Goal: Information Seeking & Learning: Learn about a topic

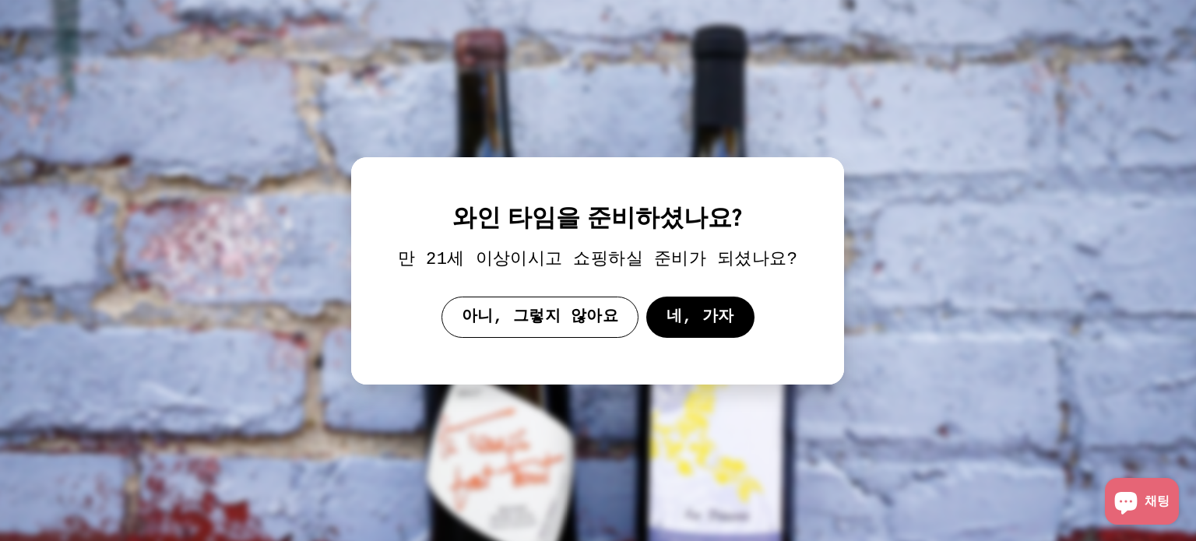
click at [666, 303] on button "네, 가자" at bounding box center [700, 316] width 108 height 41
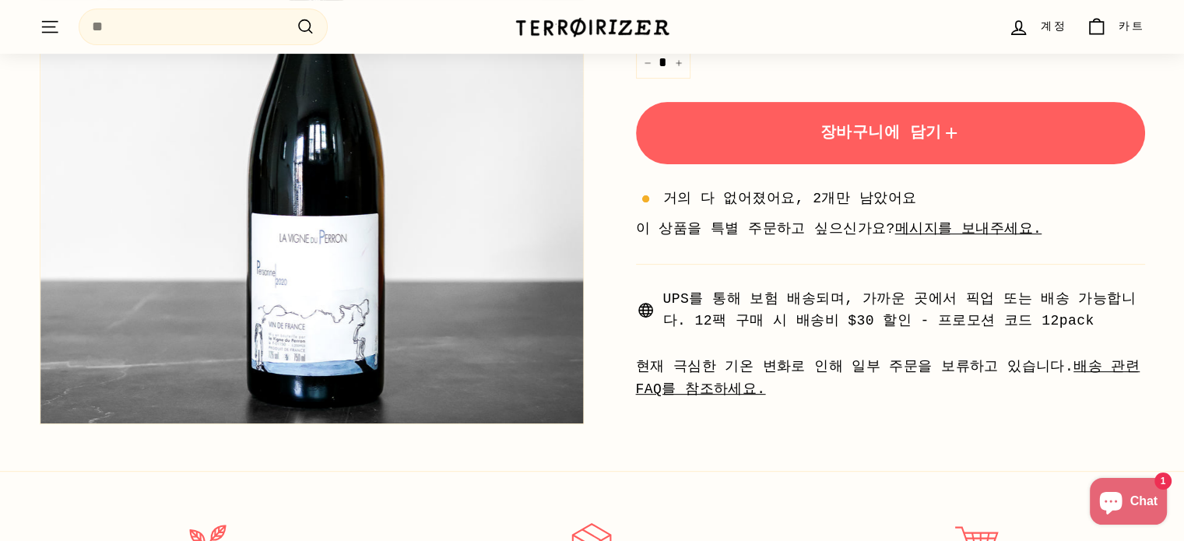
scroll to position [623, 0]
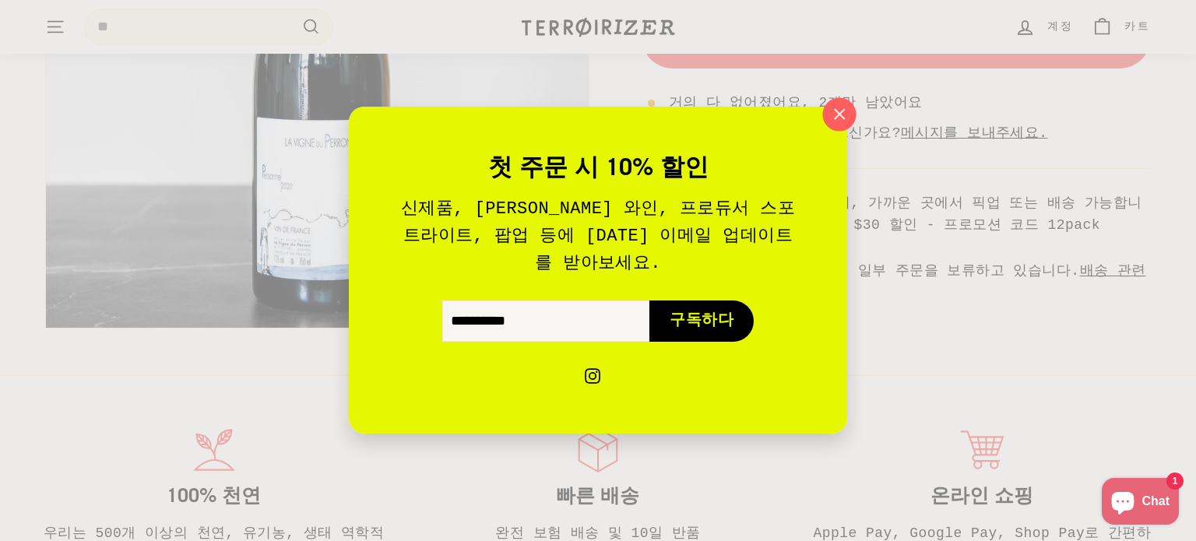
click at [831, 126] on icon "button" at bounding box center [839, 114] width 23 height 23
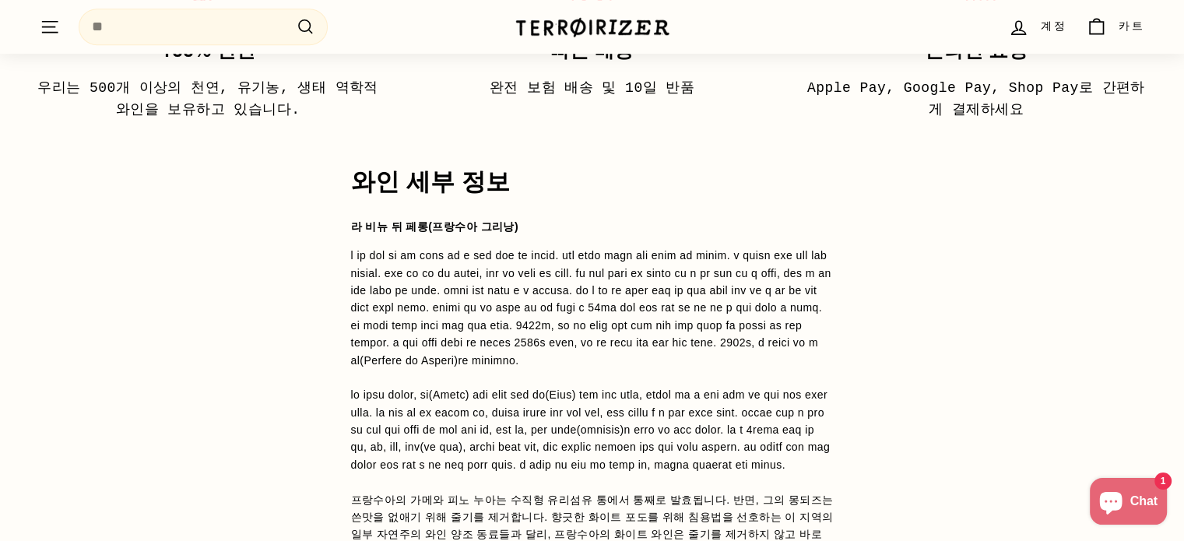
scroll to position [1168, 0]
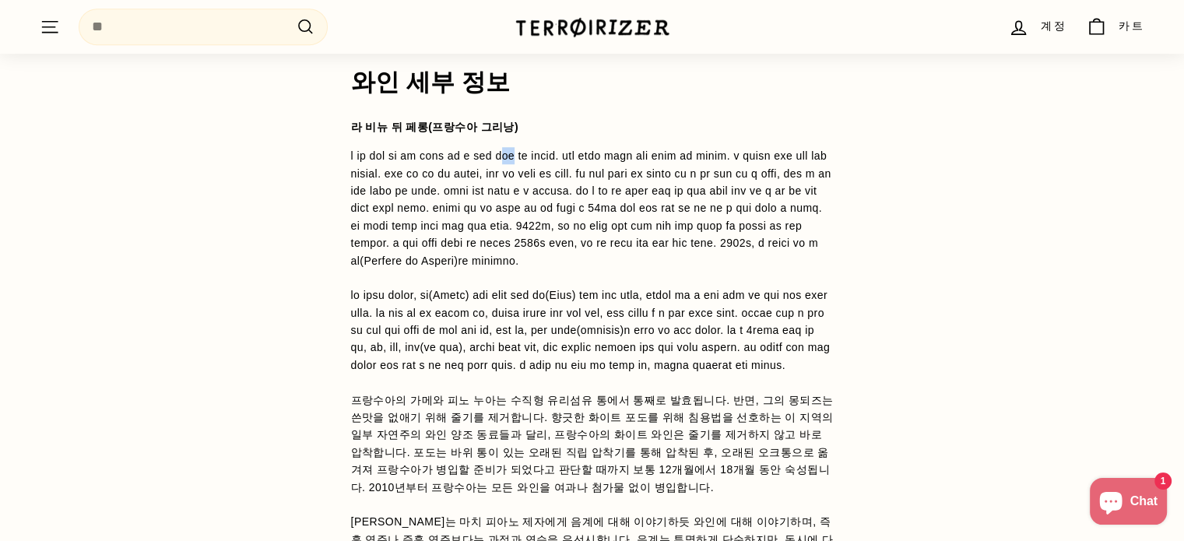
click at [616, 152] on font at bounding box center [591, 207] width 480 height 117
drag, startPoint x: 694, startPoint y: 153, endPoint x: 726, endPoint y: 153, distance: 31.9
click at [726, 153] on font at bounding box center [591, 207] width 480 height 117
click at [747, 152] on font at bounding box center [591, 207] width 480 height 117
click at [546, 161] on font at bounding box center [591, 207] width 480 height 117
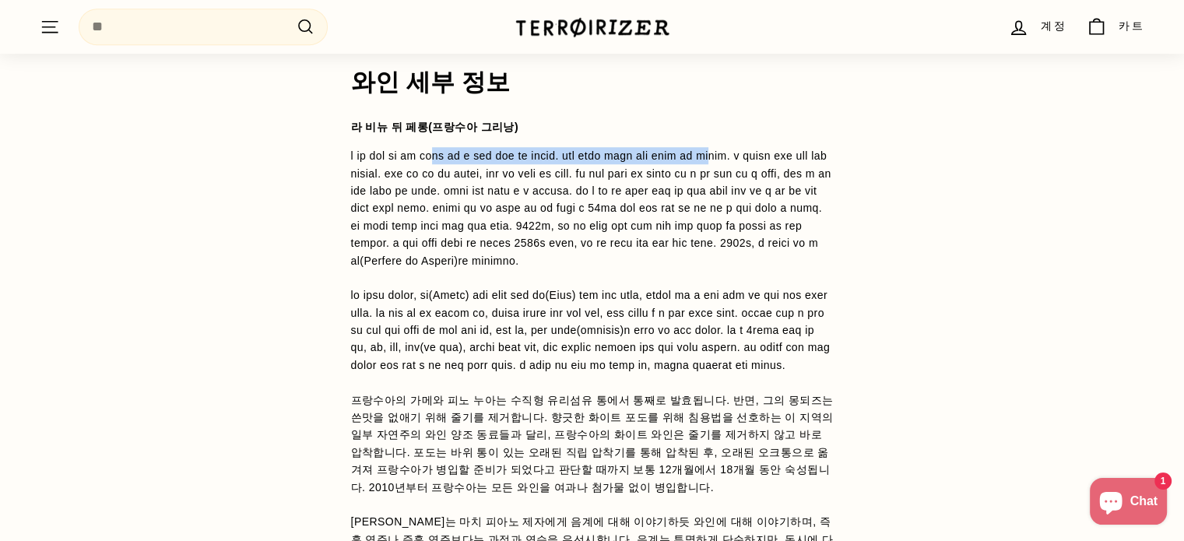
drag, startPoint x: 491, startPoint y: 162, endPoint x: 467, endPoint y: 164, distance: 24.2
click at [468, 164] on p "프랑수아의 가메와 피노 누아는 수직형 유리섬유 통에서 통째로 발효됩니다. 반면, 그의 몽되즈는 쓴맛을 없애기 위해 줄기를 제거합니다. 향긋한 …" at bounding box center [592, 382] width 483 height 471
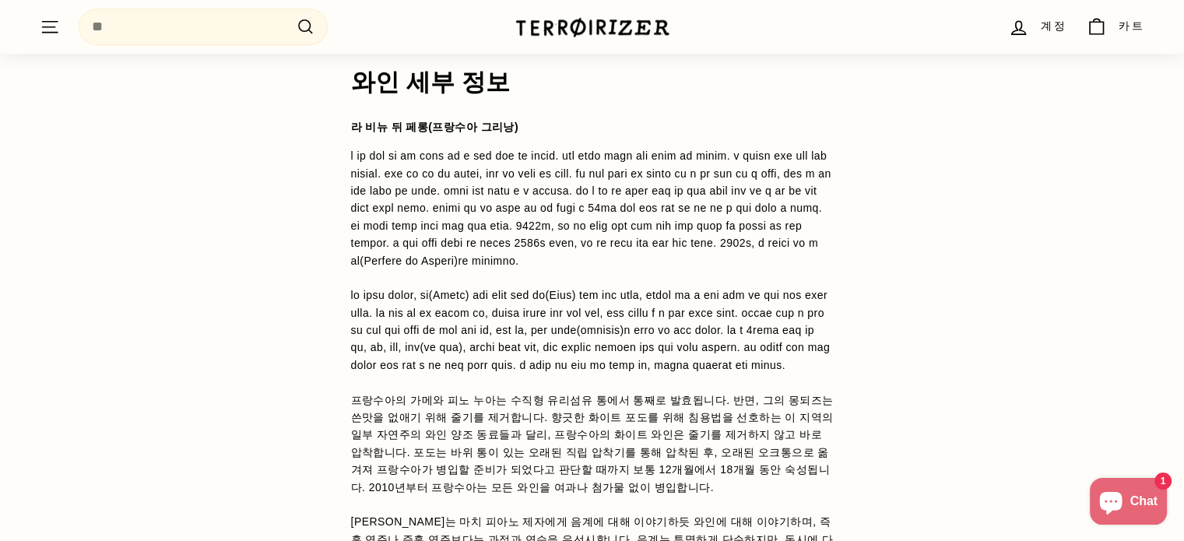
click at [421, 151] on font at bounding box center [591, 207] width 480 height 117
drag, startPoint x: 434, startPoint y: 150, endPoint x: 473, endPoint y: 150, distance: 38.1
click at [471, 150] on font at bounding box center [591, 207] width 480 height 117
click at [546, 150] on font at bounding box center [591, 207] width 480 height 117
drag, startPoint x: 652, startPoint y: 150, endPoint x: 753, endPoint y: 150, distance: 101.2
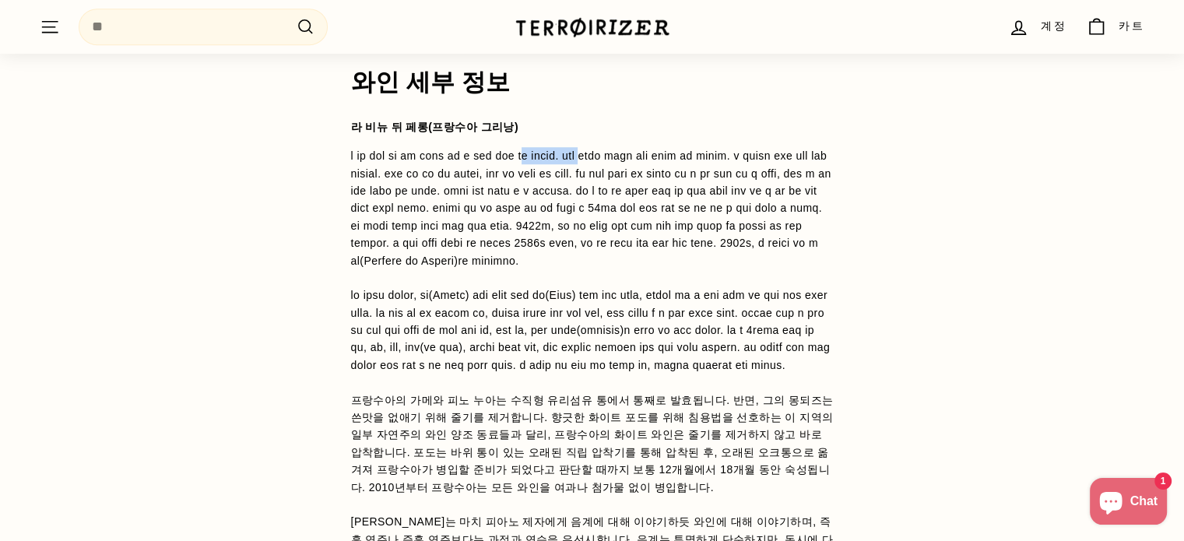
click at [752, 150] on font at bounding box center [591, 207] width 480 height 117
click at [807, 153] on font at bounding box center [591, 207] width 480 height 117
drag, startPoint x: 362, startPoint y: 178, endPoint x: 431, endPoint y: 172, distance: 69.6
click at [429, 174] on font at bounding box center [591, 207] width 480 height 117
drag, startPoint x: 494, startPoint y: 170, endPoint x: 547, endPoint y: 170, distance: 52.9
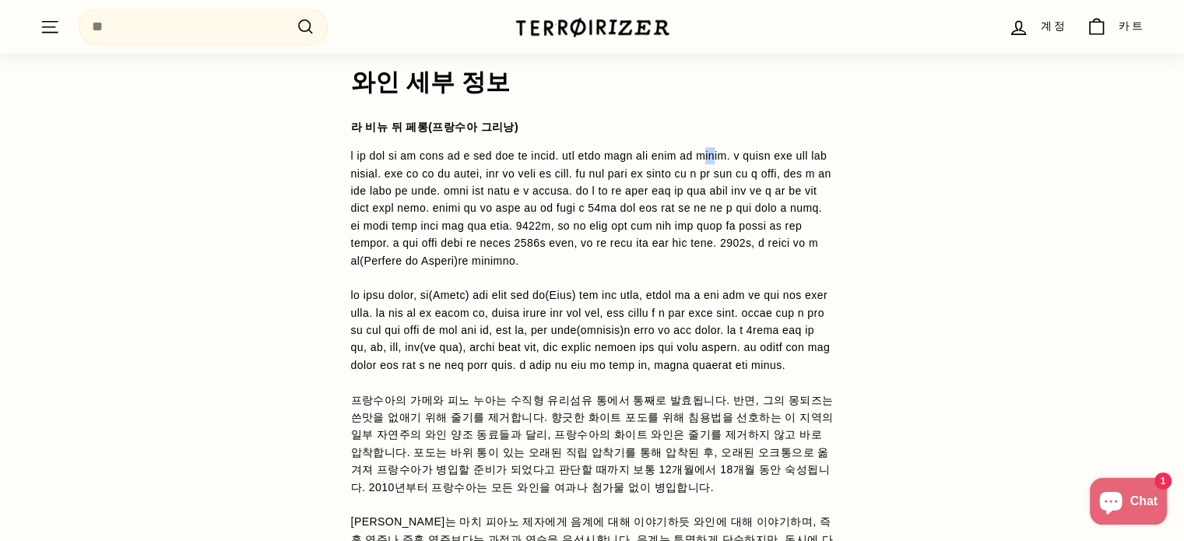
click at [515, 170] on font at bounding box center [591, 207] width 480 height 117
drag, startPoint x: 547, startPoint y: 170, endPoint x: 578, endPoint y: 170, distance: 31.1
click at [578, 170] on font at bounding box center [591, 207] width 480 height 117
drag, startPoint x: 585, startPoint y: 170, endPoint x: 613, endPoint y: 170, distance: 27.2
click at [611, 170] on font at bounding box center [591, 207] width 480 height 117
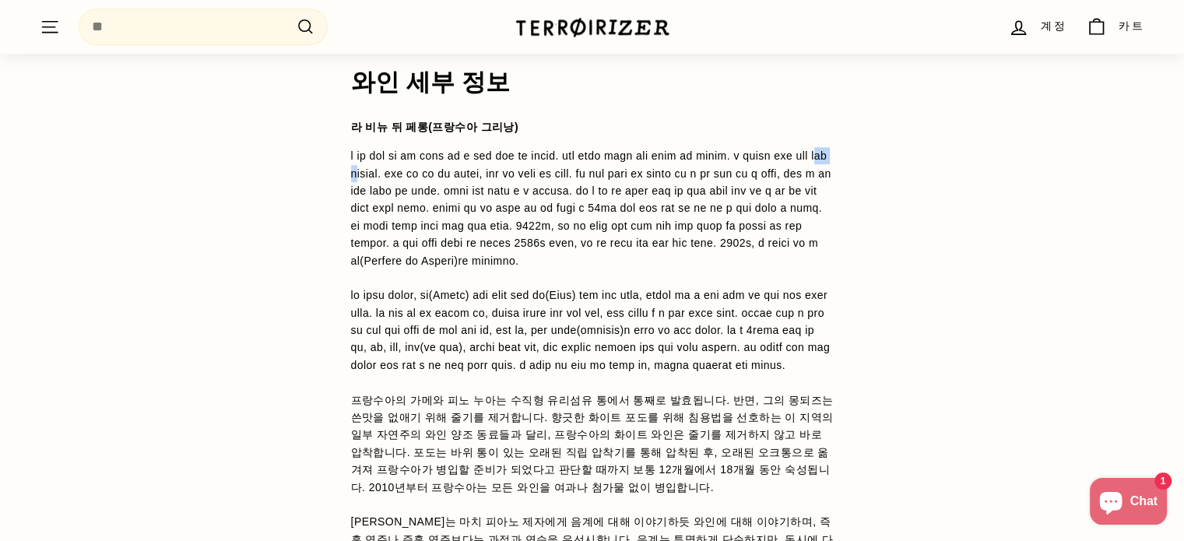
drag, startPoint x: 687, startPoint y: 170, endPoint x: 704, endPoint y: 170, distance: 16.3
click at [694, 170] on font at bounding box center [591, 207] width 480 height 117
drag, startPoint x: 743, startPoint y: 170, endPoint x: 800, endPoint y: 170, distance: 57.6
click at [800, 170] on font at bounding box center [591, 207] width 480 height 117
drag, startPoint x: 486, startPoint y: 185, endPoint x: 584, endPoint y: 183, distance: 98.1
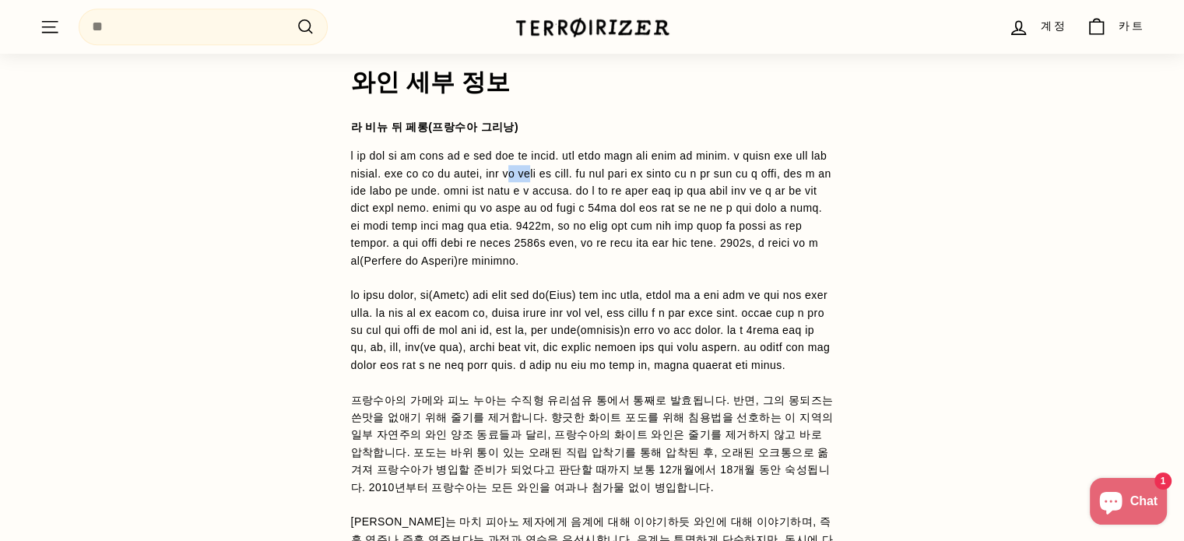
click at [521, 183] on font at bounding box center [591, 207] width 480 height 117
drag, startPoint x: 584, startPoint y: 183, endPoint x: 733, endPoint y: 183, distance: 149.5
click at [704, 183] on font at bounding box center [591, 207] width 480 height 117
drag, startPoint x: 784, startPoint y: 183, endPoint x: 793, endPoint y: 183, distance: 8.6
click at [791, 183] on font at bounding box center [591, 207] width 480 height 117
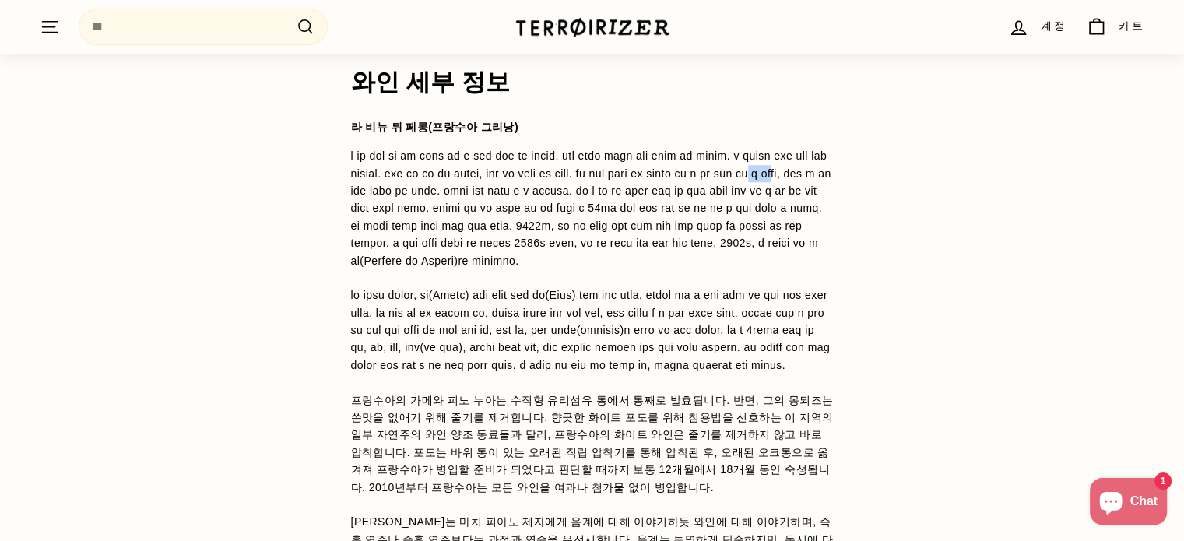
drag, startPoint x: 425, startPoint y: 216, endPoint x: 467, endPoint y: 206, distance: 43.2
click at [467, 206] on p "프랑수아의 가메와 피노 누아는 수직형 유리섬유 통에서 통째로 발효됩니다. 반면, 그의 몽되즈는 쓴맛을 없애기 위해 줄기를 제거합니다. 향긋한 …" at bounding box center [592, 382] width 483 height 471
drag, startPoint x: 489, startPoint y: 205, endPoint x: 515, endPoint y: 205, distance: 25.7
click at [504, 205] on font at bounding box center [591, 207] width 480 height 117
drag, startPoint x: 589, startPoint y: 205, endPoint x: 603, endPoint y: 205, distance: 13.2
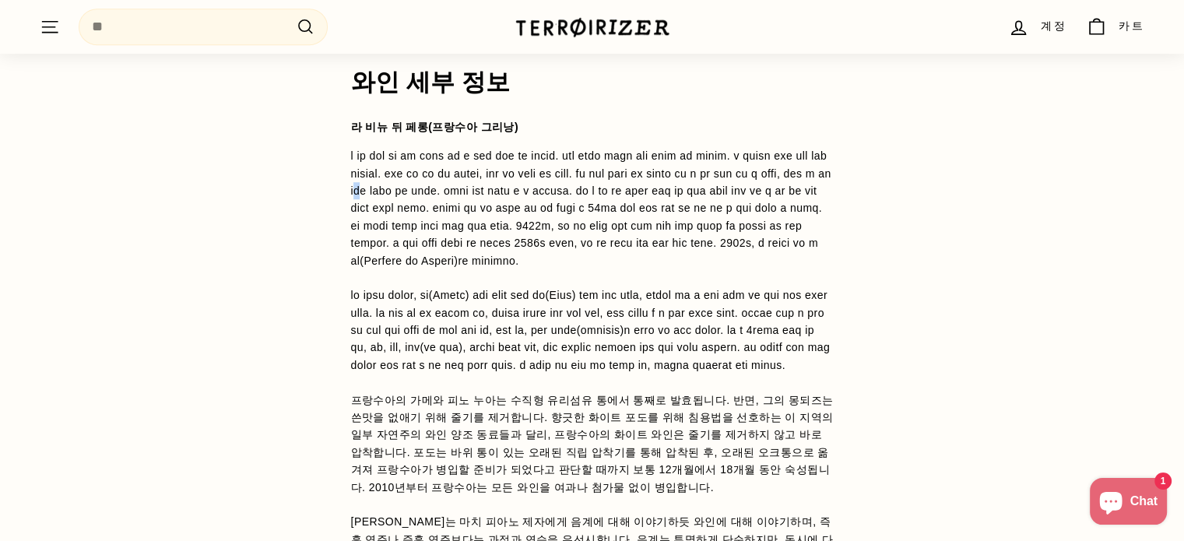
click at [595, 205] on font at bounding box center [591, 207] width 480 height 117
drag, startPoint x: 610, startPoint y: 205, endPoint x: 630, endPoint y: 205, distance: 19.5
click at [629, 205] on font at bounding box center [591, 207] width 480 height 117
drag, startPoint x: 657, startPoint y: 205, endPoint x: 684, endPoint y: 203, distance: 26.5
click at [680, 203] on font at bounding box center [591, 207] width 480 height 117
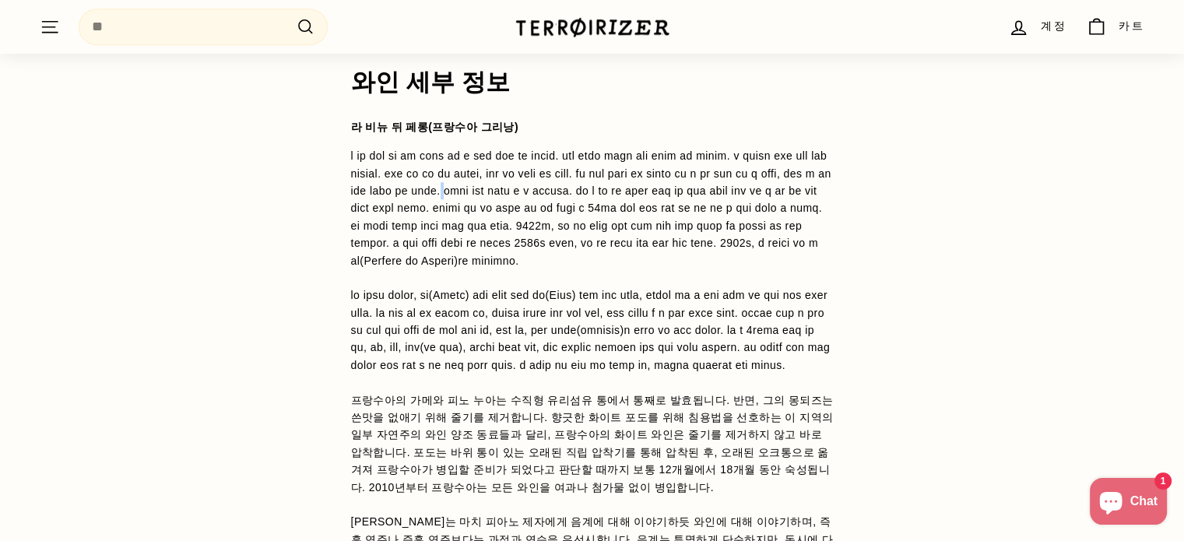
drag, startPoint x: 735, startPoint y: 203, endPoint x: 759, endPoint y: 203, distance: 24.1
click at [738, 203] on font at bounding box center [591, 207] width 480 height 117
drag, startPoint x: 779, startPoint y: 202, endPoint x: 795, endPoint y: 202, distance: 16.3
click at [793, 202] on font at bounding box center [591, 207] width 480 height 117
drag, startPoint x: 413, startPoint y: 221, endPoint x: 477, endPoint y: 222, distance: 63.8
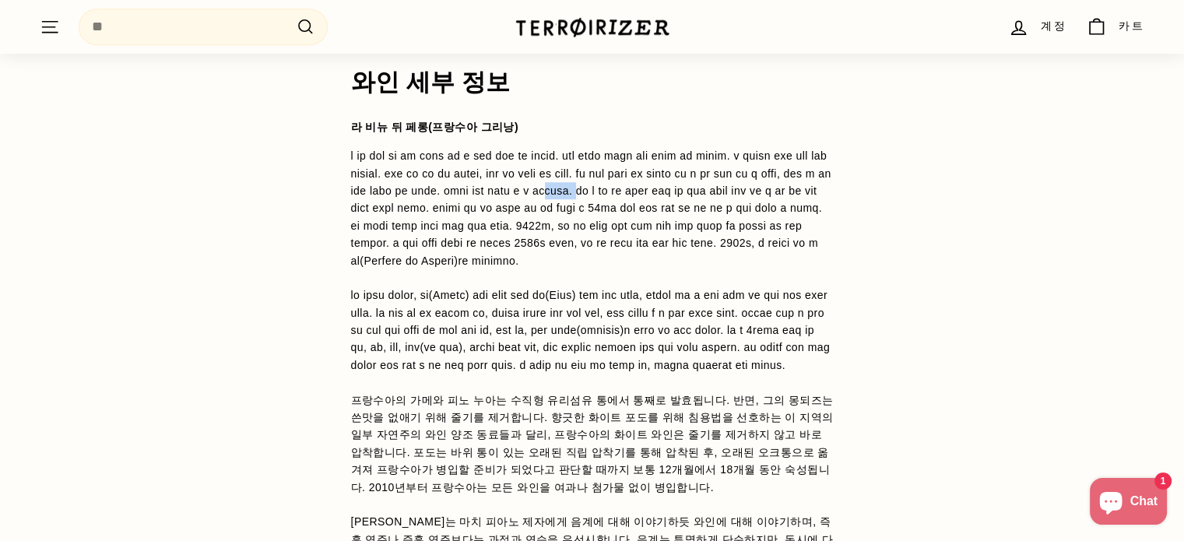
click at [466, 222] on font at bounding box center [591, 207] width 480 height 117
drag, startPoint x: 505, startPoint y: 222, endPoint x: 519, endPoint y: 222, distance: 14.0
click at [511, 222] on font at bounding box center [591, 207] width 480 height 117
drag, startPoint x: 519, startPoint y: 222, endPoint x: 554, endPoint y: 222, distance: 35.0
click at [542, 222] on font at bounding box center [591, 207] width 480 height 117
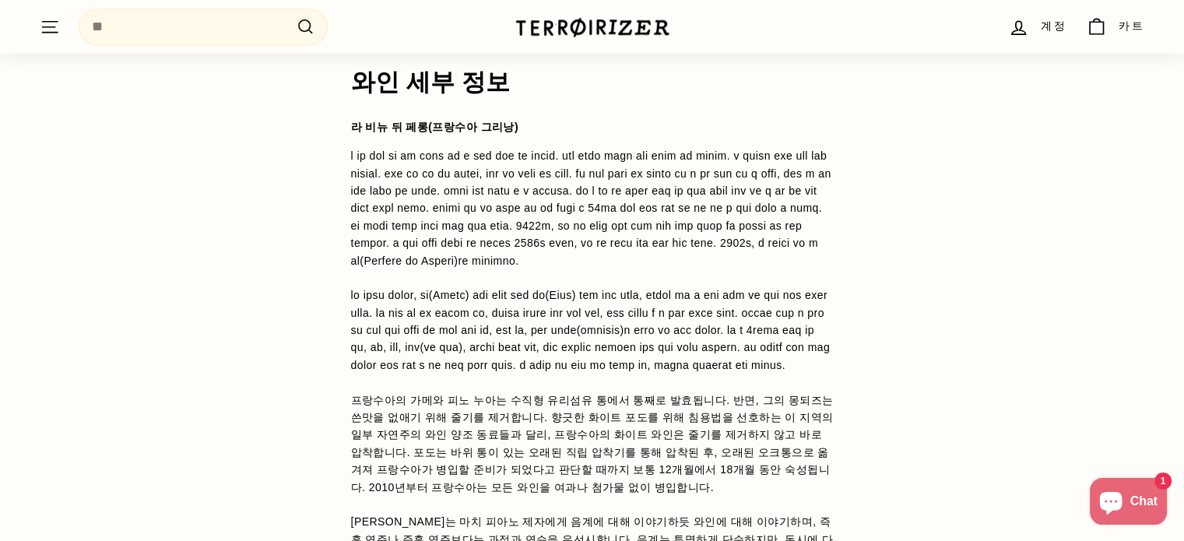
drag, startPoint x: 564, startPoint y: 222, endPoint x: 608, endPoint y: 222, distance: 44.4
click at [582, 222] on font at bounding box center [591, 207] width 480 height 117
click at [663, 223] on font at bounding box center [591, 207] width 480 height 117
drag, startPoint x: 747, startPoint y: 225, endPoint x: 792, endPoint y: 227, distance: 44.4
click at [768, 227] on font at bounding box center [591, 207] width 480 height 117
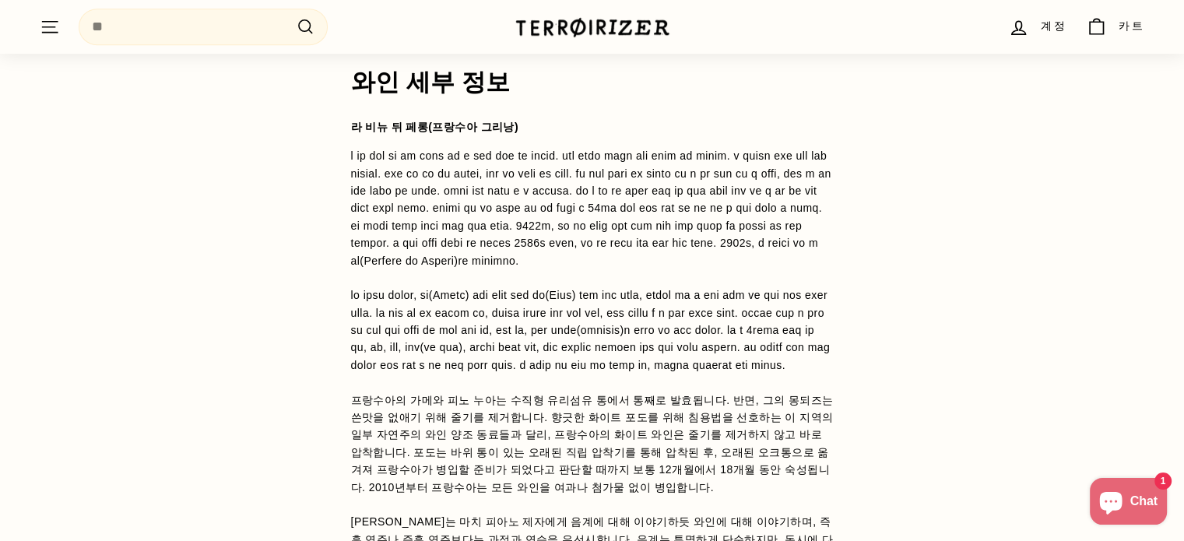
click at [792, 227] on font at bounding box center [591, 207] width 480 height 117
drag, startPoint x: 593, startPoint y: 234, endPoint x: 634, endPoint y: 233, distance: 41.3
click at [616, 233] on p "프랑수아의 가메와 피노 누아는 수직형 유리섬유 통에서 통째로 발효됩니다. 반면, 그의 몽되즈는 쓴맛을 없애기 위해 줄기를 제거합니다. 향긋한 …" at bounding box center [592, 382] width 483 height 471
click at [685, 238] on p "프랑수아의 가메와 피노 누아는 수직형 유리섬유 통에서 통째로 발효됩니다. 반면, 그의 몽되즈는 쓴맛을 없애기 위해 줄기를 제거합니다. 향긋한 …" at bounding box center [592, 382] width 483 height 471
drag, startPoint x: 701, startPoint y: 239, endPoint x: 782, endPoint y: 244, distance: 81.1
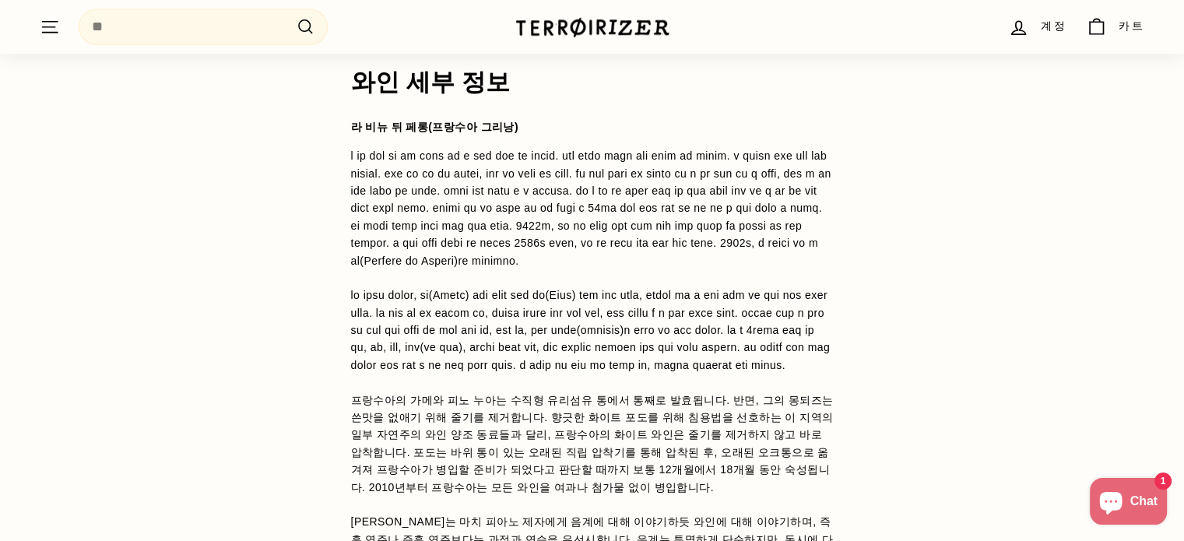
click at [741, 244] on font at bounding box center [591, 207] width 480 height 117
click at [782, 244] on font at bounding box center [591, 207] width 480 height 117
drag, startPoint x: 670, startPoint y: 247, endPoint x: 646, endPoint y: 247, distance: 23.4
click at [652, 247] on font at bounding box center [591, 207] width 480 height 117
click at [623, 249] on font at bounding box center [591, 207] width 480 height 117
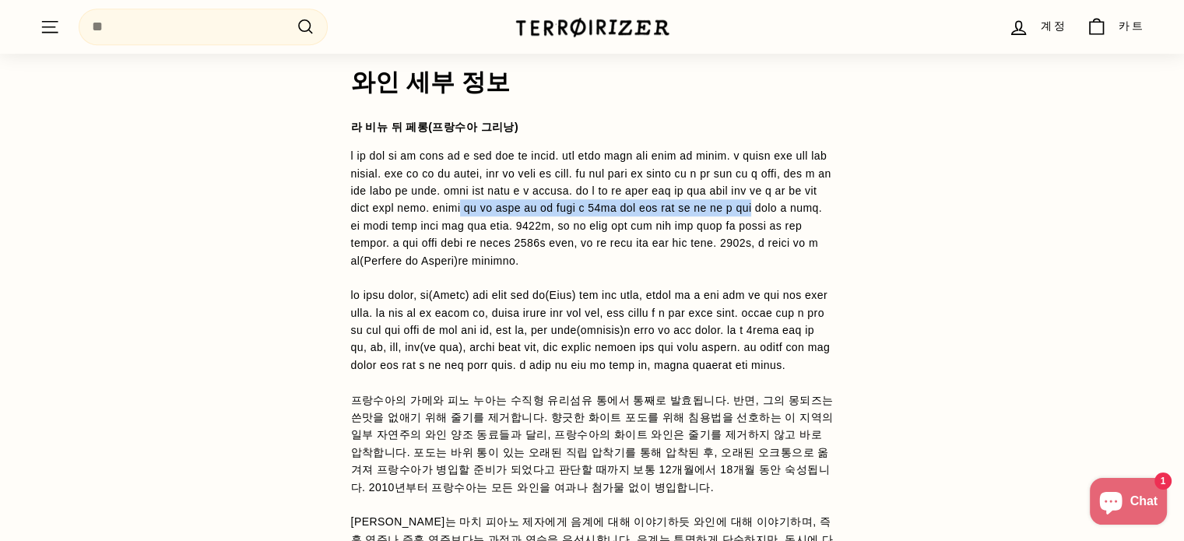
drag, startPoint x: 589, startPoint y: 251, endPoint x: 577, endPoint y: 251, distance: 11.7
click at [582, 251] on p "프랑수아의 가메와 피노 누아는 수직형 유리섬유 통에서 통째로 발효됩니다. 반면, 그의 몽되즈는 쓴맛을 없애기 위해 줄기를 제거합니다. 향긋한 …" at bounding box center [592, 382] width 483 height 471
click at [444, 255] on font at bounding box center [591, 207] width 480 height 117
click at [421, 258] on font at bounding box center [591, 207] width 480 height 117
drag, startPoint x: 421, startPoint y: 258, endPoint x: 559, endPoint y: 258, distance: 137.8
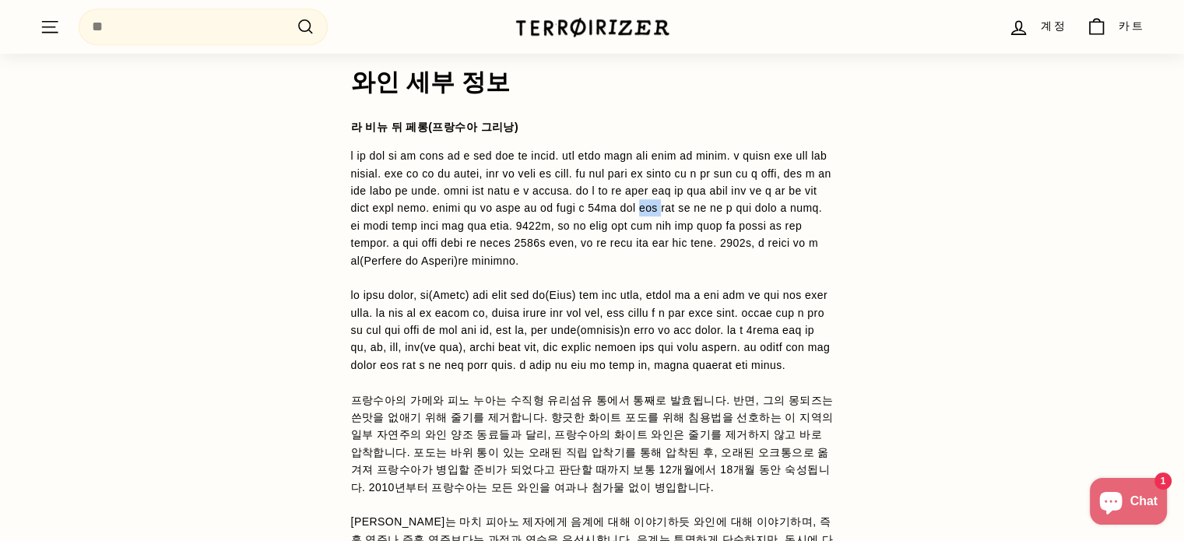
click at [461, 258] on font at bounding box center [591, 207] width 480 height 117
drag
click at [610, 258] on font at bounding box center [591, 207] width 480 height 117
click at [683, 258] on font at bounding box center [591, 207] width 480 height 117
click at [738, 258] on font at bounding box center [591, 207] width 480 height 117
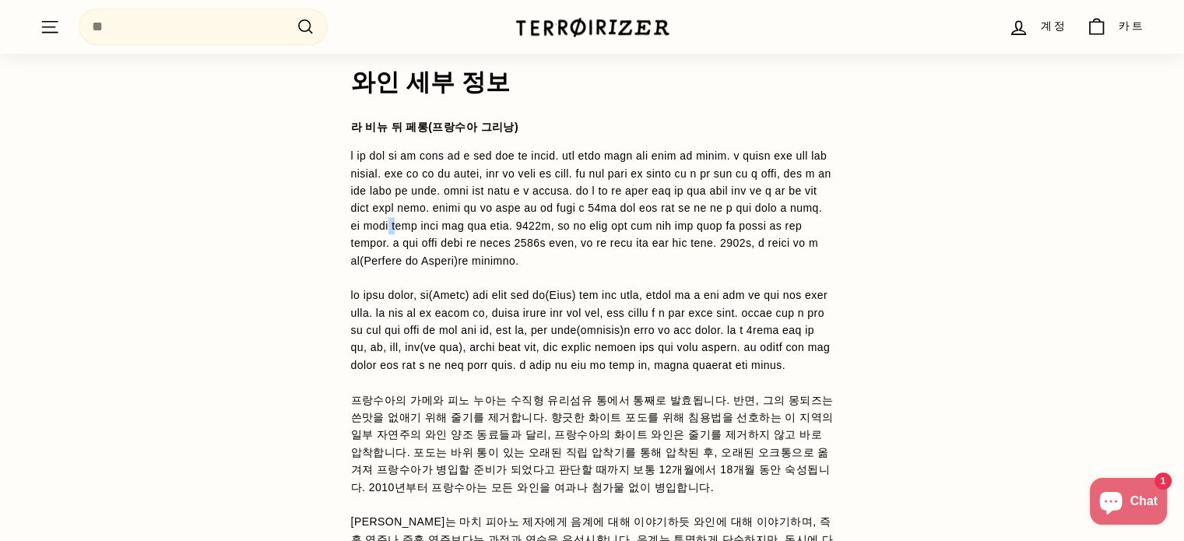
click at [784, 258] on font at bounding box center [591, 207] width 480 height 117
click at [813, 258] on font at bounding box center [591, 207] width 480 height 117
click at [603, 266] on font at bounding box center [591, 207] width 480 height 117
click at [452, 285] on p "프랑수아의 가메와 피노 누아는 수직형 유리섬유 통에서 통째로 발효됩니다. 반면, 그의 몽되즈는 쓴맛을 없애기 위해 줄기를 제거합니다. 향긋한 …" at bounding box center [592, 382] width 483 height 471
click at [419, 285] on p "프랑수아의 가메와 피노 누아는 수직형 유리섬유 통에서 통째로 발효됩니다. 반면, 그의 몽되즈는 쓴맛을 없애기 위해 줄기를 제거합니다. 향긋한 …" at bounding box center [592, 382] width 483 height 471
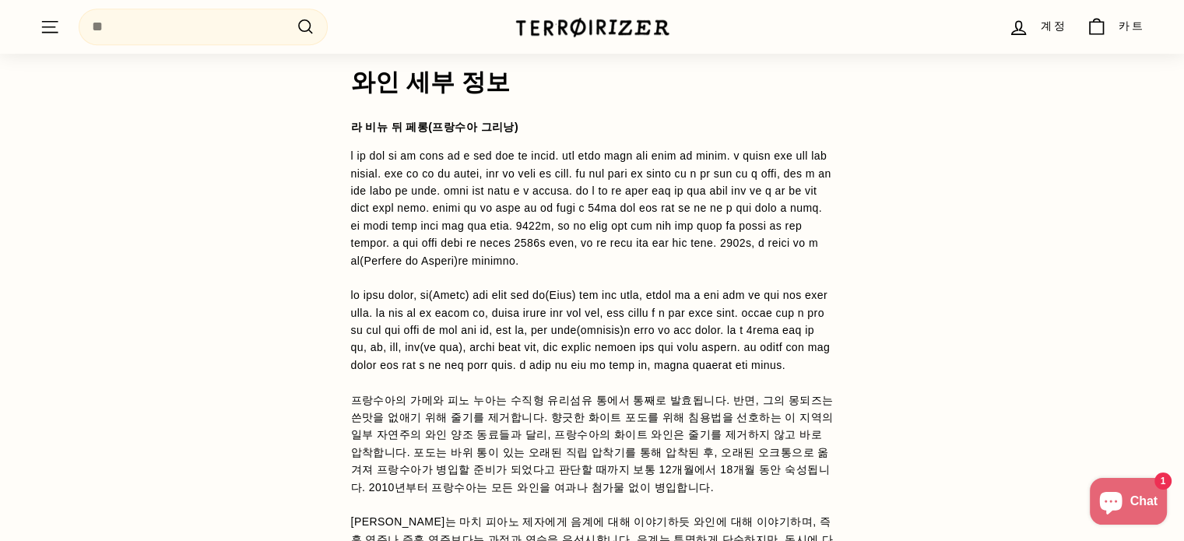
click at [400, 286] on p "프랑수아의 가메와 피노 누아는 수직형 유리섬유 통에서 통째로 발효됩니다. 반면, 그의 몽되즈는 쓴맛을 없애기 위해 줄기를 제거합니다. 향긋한 …" at bounding box center [592, 382] width 483 height 471
click at [515, 266] on font at bounding box center [591, 207] width 480 height 117
click at [620, 266] on font at bounding box center [591, 207] width 480 height 117
click at [819, 266] on font at bounding box center [591, 207] width 480 height 117
click at [771, 266] on font at bounding box center [591, 207] width 480 height 117
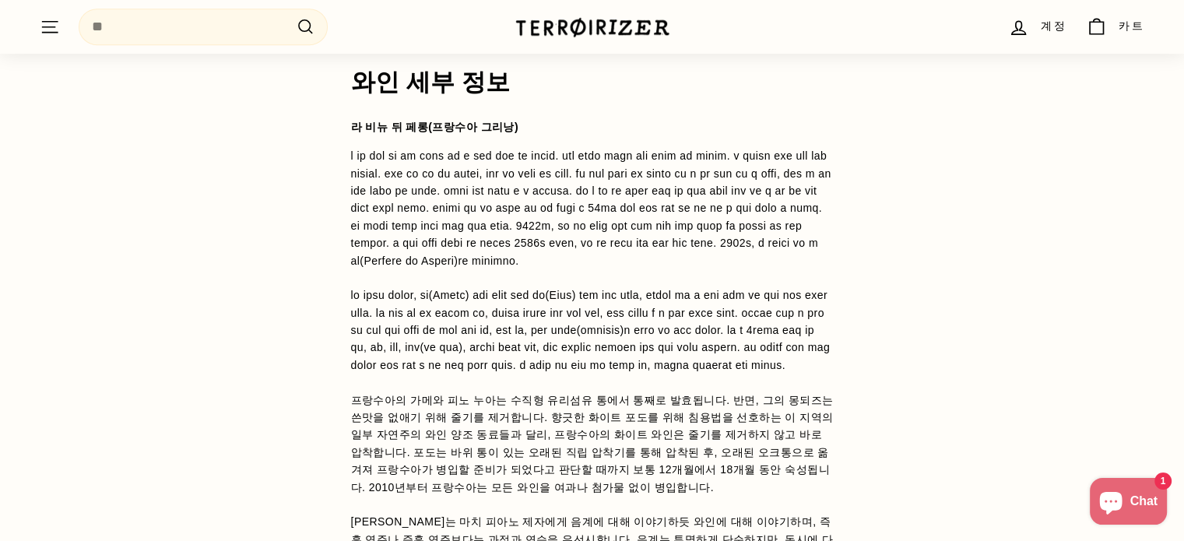
click at [405, 266] on font at bounding box center [591, 207] width 480 height 117
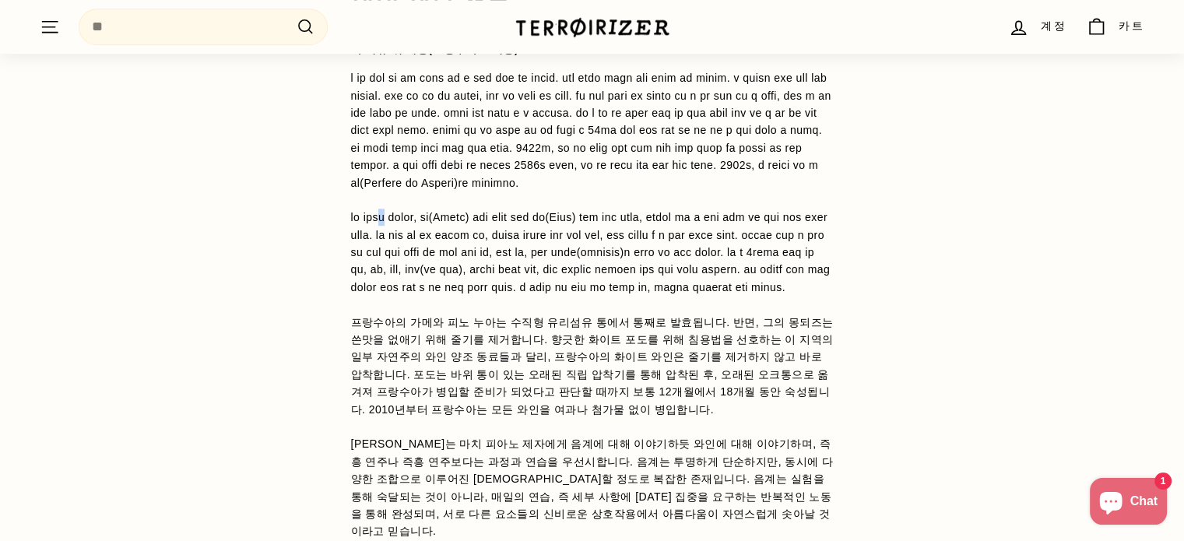
click at [416, 288] on font at bounding box center [591, 252] width 480 height 83
click at [455, 286] on font at bounding box center [591, 252] width 480 height 83
click at [492, 289] on font at bounding box center [591, 252] width 480 height 83
click at [545, 292] on font at bounding box center [591, 252] width 480 height 83
click at [617, 292] on font at bounding box center [591, 252] width 480 height 83
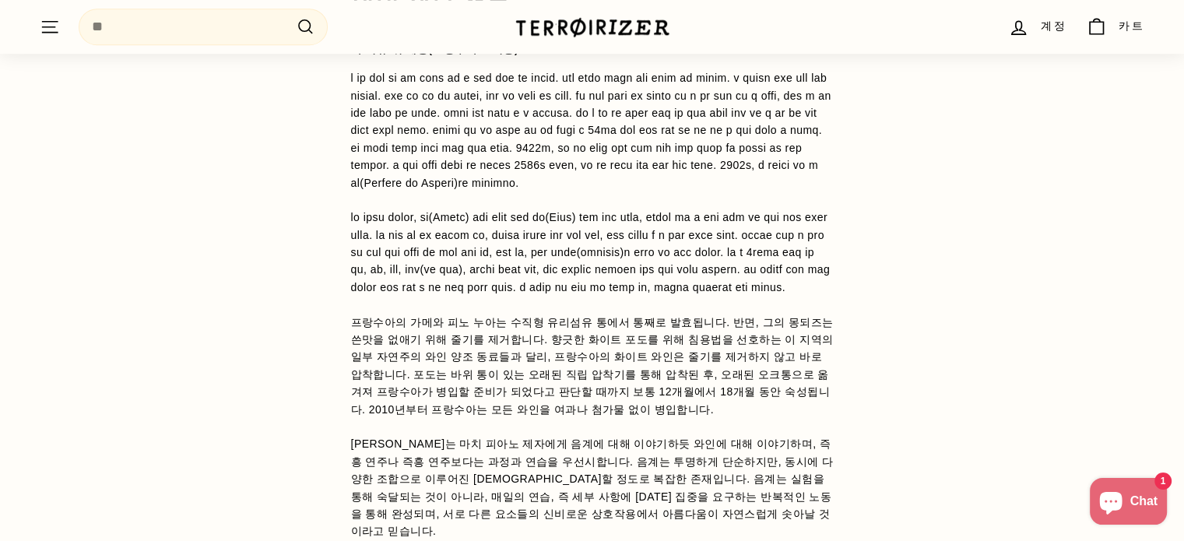
click at [666, 295] on p "프랑수아의 가메와 피노 누아는 수직형 유리섬유 통에서 통째로 발효됩니다. 반면, 그의 몽되즈는 쓴맛을 없애기 위해 줄기를 제거합니다. 향긋한 …" at bounding box center [592, 304] width 483 height 471
click at [793, 295] on p "프랑수아의 가메와 피노 누아는 수직형 유리섬유 통에서 통째로 발효됩니다. 반면, 그의 몽되즈는 쓴맛을 없애기 위해 줄기를 제거합니다. 향긋한 …" at bounding box center [592, 304] width 483 height 471
click at [455, 293] on font at bounding box center [591, 252] width 480 height 83
click at [582, 293] on font at bounding box center [591, 252] width 480 height 83
click at [620, 188] on font at bounding box center [591, 130] width 480 height 117
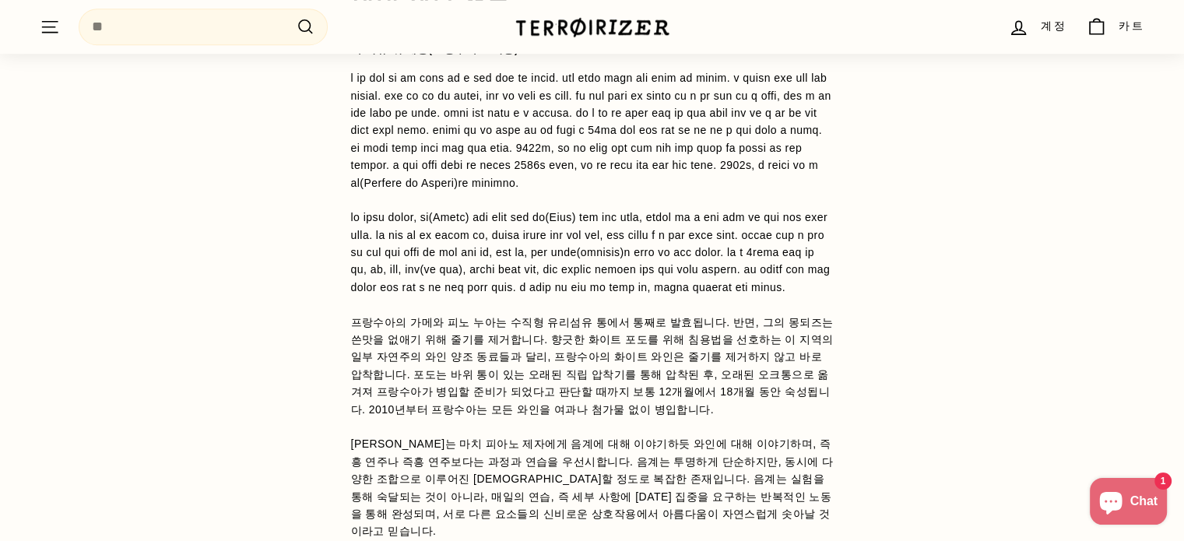
click at [677, 188] on font at bounding box center [591, 130] width 480 height 117
click at [750, 188] on font at bounding box center [591, 130] width 480 height 117
click at [788, 188] on font at bounding box center [591, 130] width 480 height 117
click at [810, 188] on font at bounding box center [591, 130] width 480 height 117
click at [452, 188] on font at bounding box center [591, 130] width 480 height 117
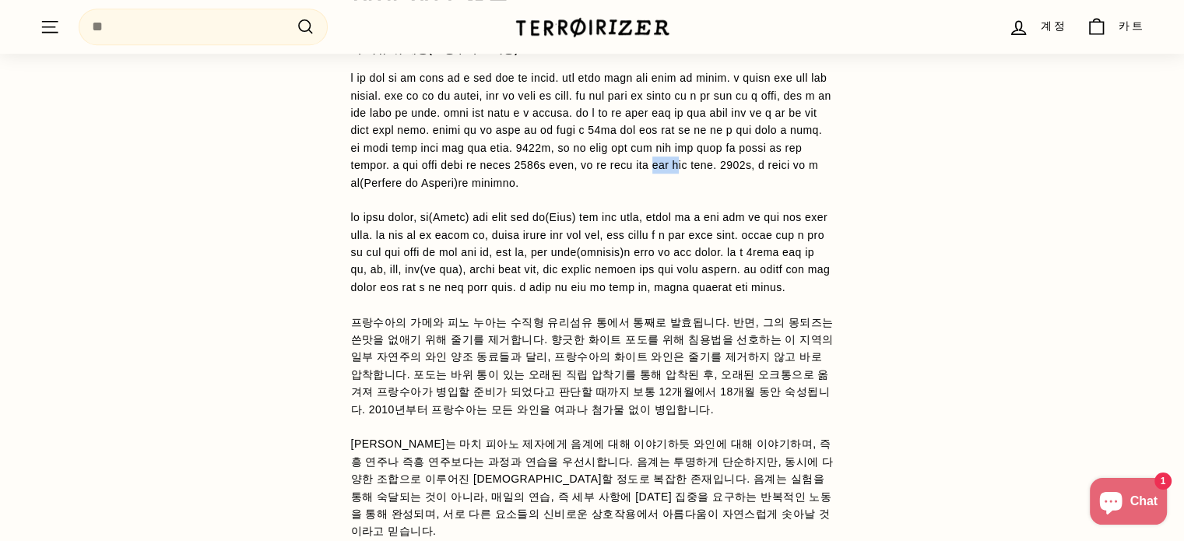
click at [539, 188] on font at bounding box center [591, 130] width 480 height 117
click at [628, 188] on font at bounding box center [591, 130] width 480 height 117
click at [722, 188] on font at bounding box center [591, 130] width 480 height 117
click at [725, 252] on p "프랑수아의 가메와 피노 누아는 수직형 유리섬유 통에서 통째로 발효됩니다. 반면, 그의 몽되즈는 쓴맛을 없애기 위해 줄기를 제거합니다. 향긋한 …" at bounding box center [592, 304] width 483 height 471
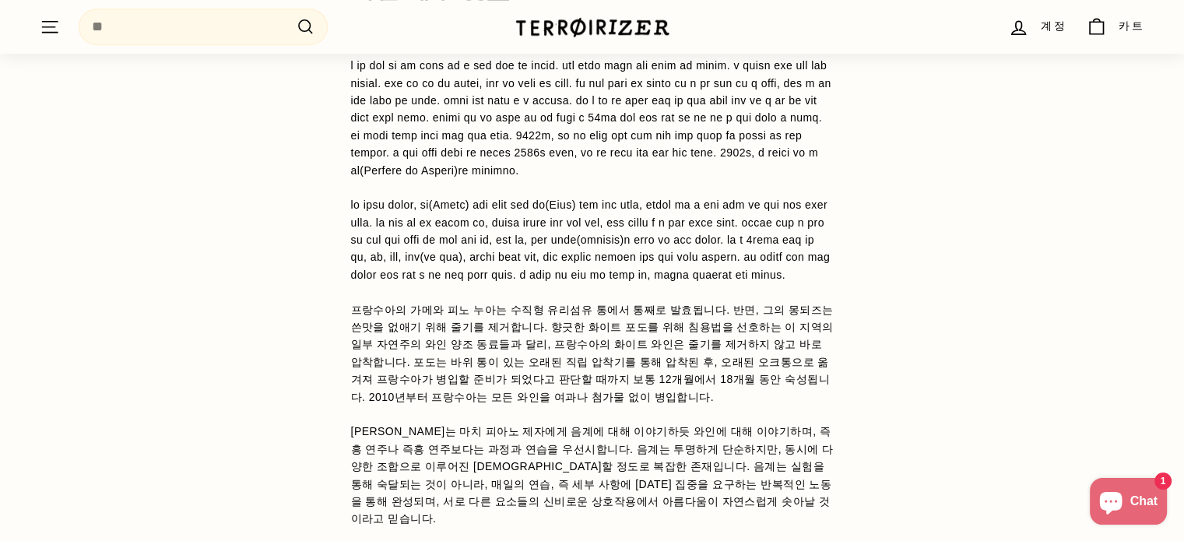
scroll to position [1180, 0]
